Goal: Information Seeking & Learning: Learn about a topic

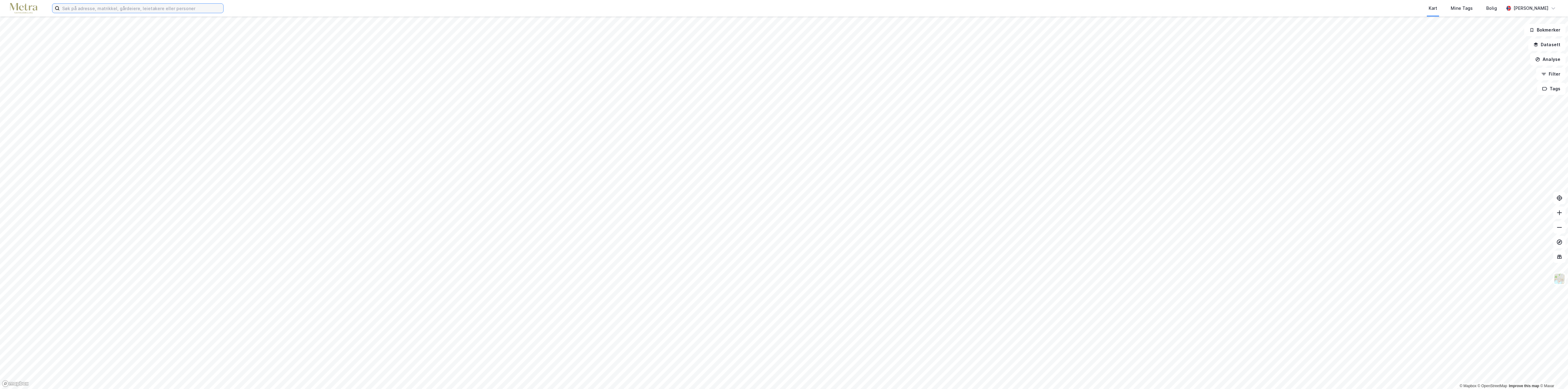
click at [88, 9] on input at bounding box center [141, 8] width 164 height 9
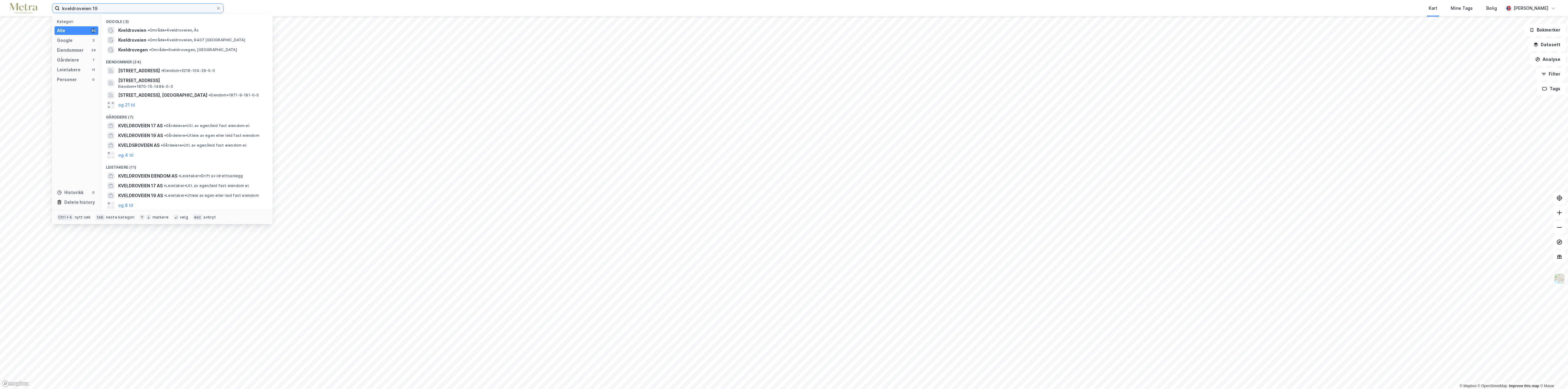
type input "kveldroveien 19"
click at [150, 54] on span "[STREET_ADDRESS]" at bounding box center [139, 51] width 41 height 7
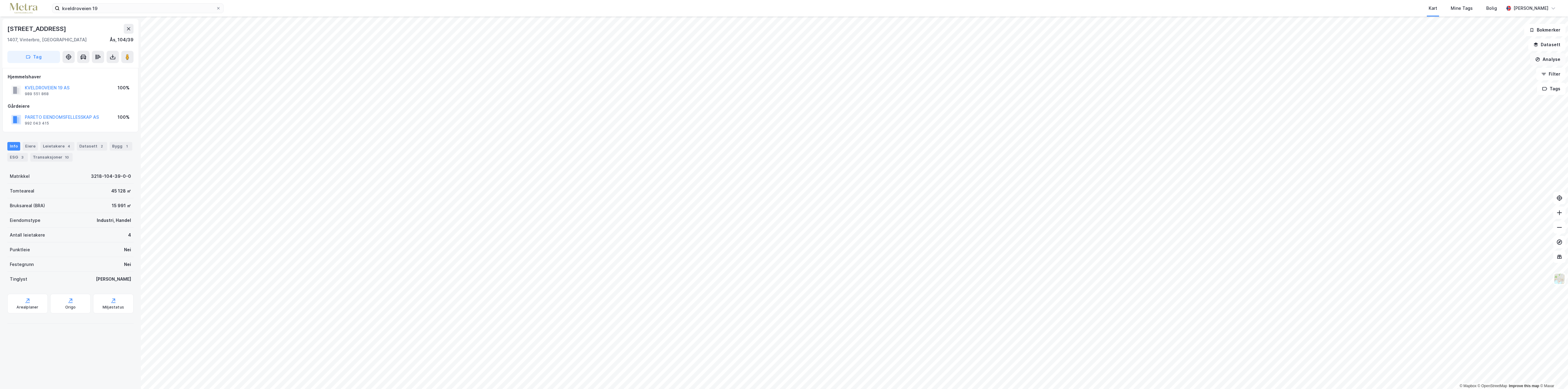
click at [543, 61] on button "Analyse" at bounding box center [1548, 60] width 35 height 12
click at [543, 74] on button "Filter" at bounding box center [1551, 74] width 29 height 12
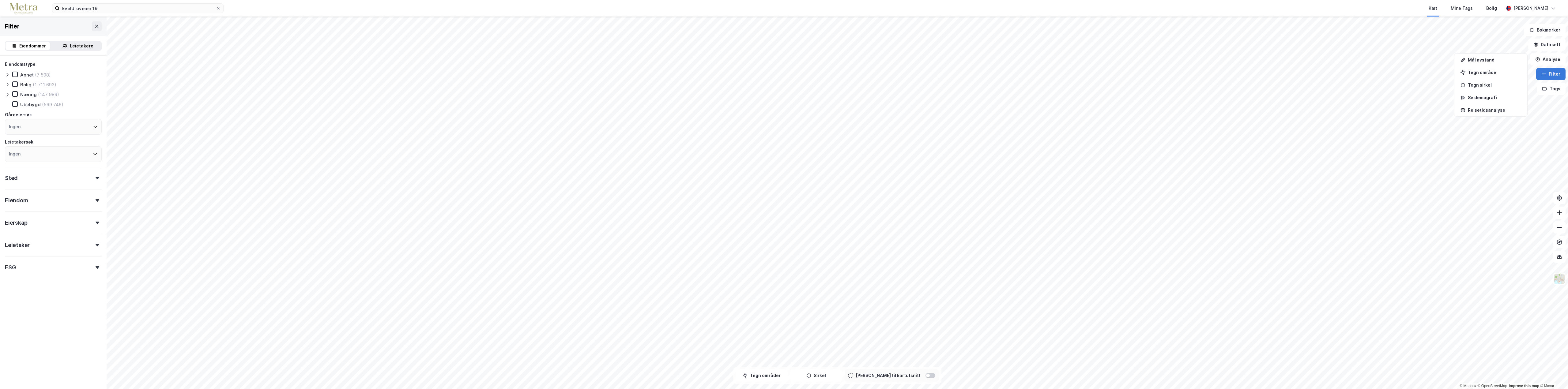
click at [543, 72] on button "Filter" at bounding box center [1551, 74] width 29 height 12
drag, startPoint x: 57, startPoint y: 46, endPoint x: 61, endPoint y: 46, distance: 4.0
click at [58, 46] on div "Leietakere" at bounding box center [78, 46] width 46 height 9
click at [543, 74] on div "Tegn område" at bounding box center [1494, 72] width 54 height 5
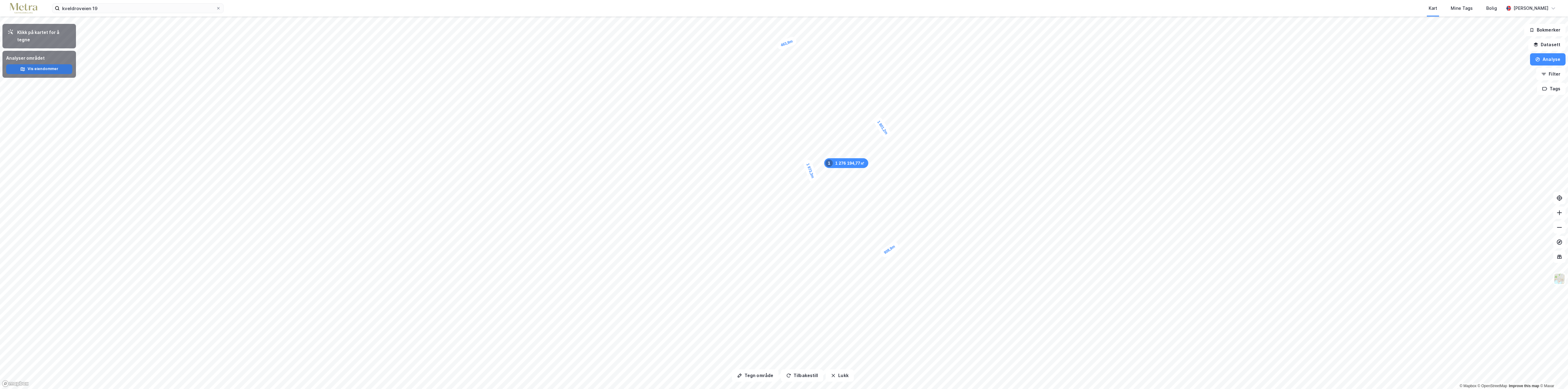
click at [41, 65] on button "Vis eiendommer" at bounding box center [39, 69] width 66 height 10
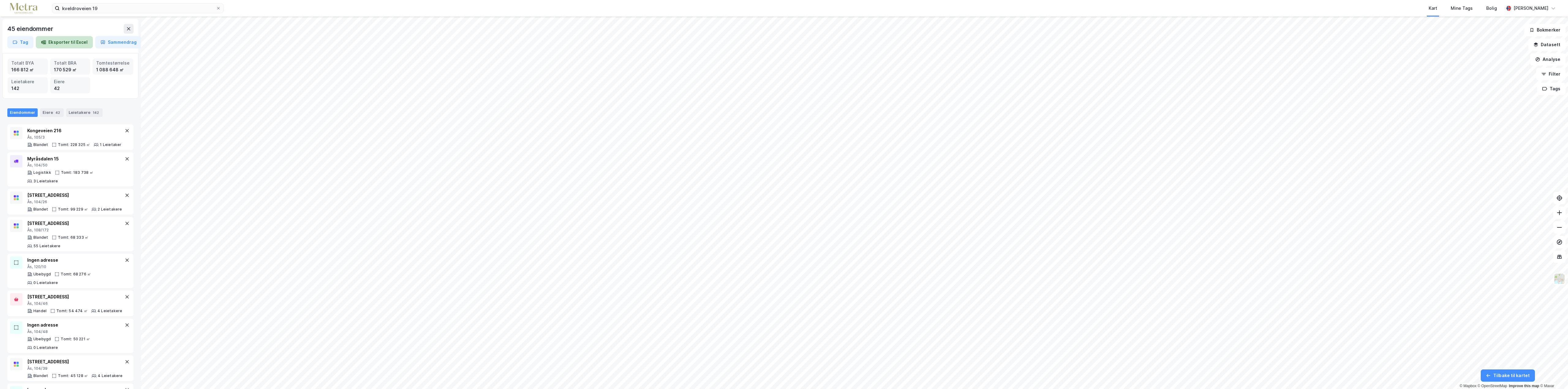
click at [63, 44] on button "Eksporter til Excel" at bounding box center [65, 42] width 57 height 12
click at [72, 41] on button "Eksporter til Excel" at bounding box center [65, 42] width 57 height 12
click at [130, 30] on icon at bounding box center [128, 29] width 5 height 5
